Goal: Obtain resource: Download file/media

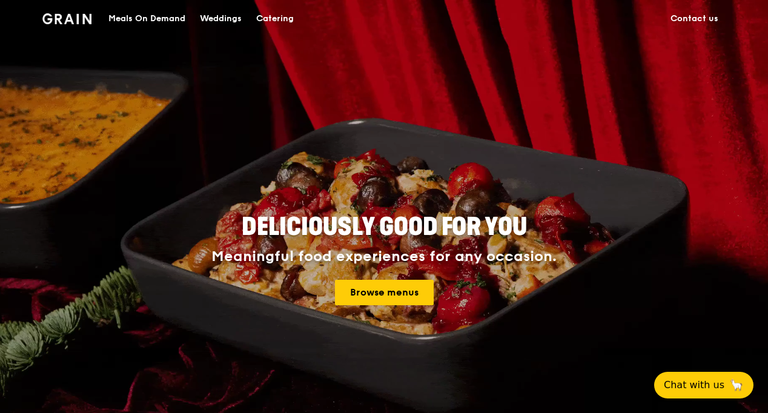
click at [275, 14] on div "Catering" at bounding box center [275, 19] width 38 height 36
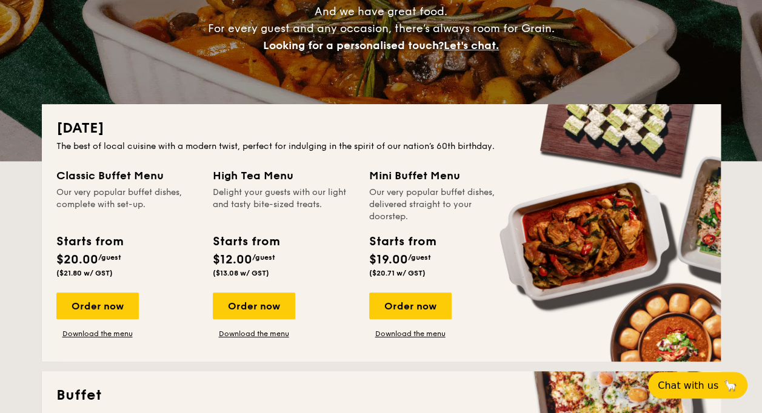
scroll to position [242, 0]
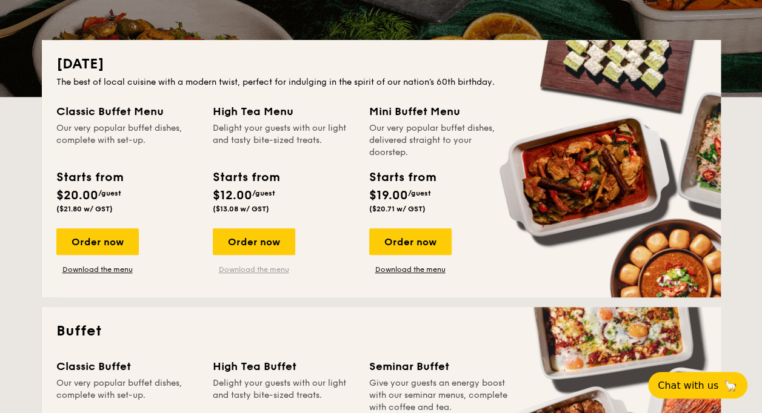
click at [261, 270] on link "Download the menu" at bounding box center [254, 270] width 82 height 10
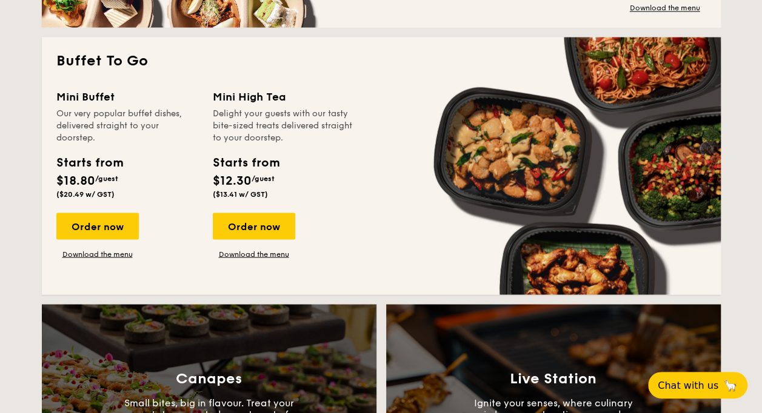
scroll to position [1212, 0]
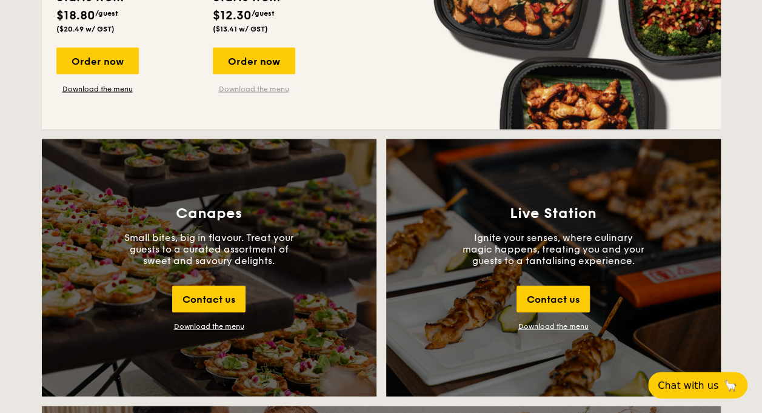
click at [277, 91] on link "Download the menu" at bounding box center [254, 89] width 82 height 10
